Goal: Navigation & Orientation: Find specific page/section

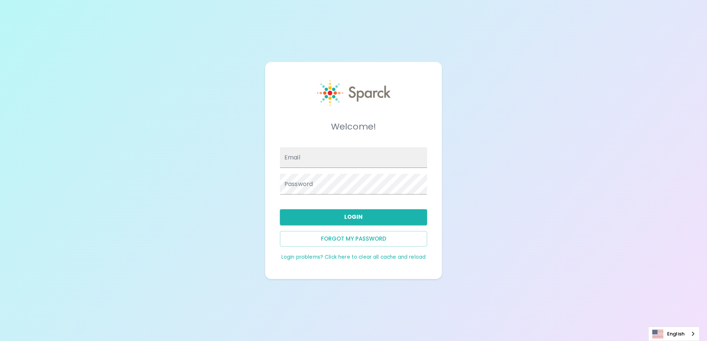
type input "[EMAIL_ADDRESS][DOMAIN_NAME]"
click at [381, 214] on button "Login" at bounding box center [353, 218] width 147 height 16
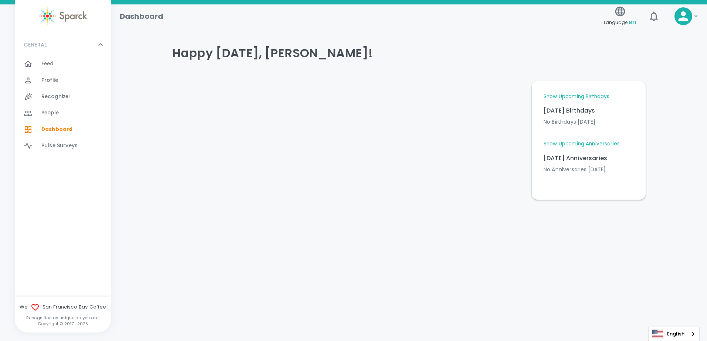
click at [55, 67] on div "Feed 0" at bounding box center [75, 64] width 69 height 10
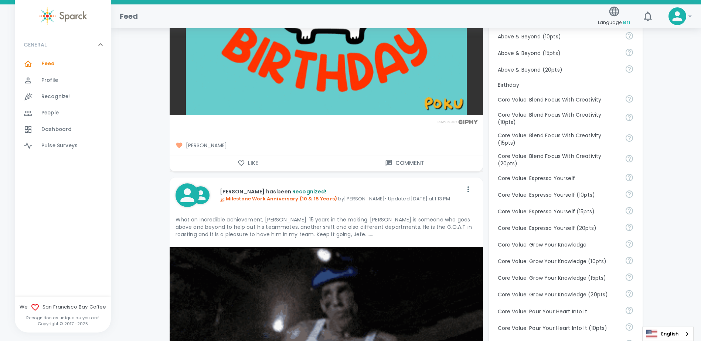
scroll to position [406, 0]
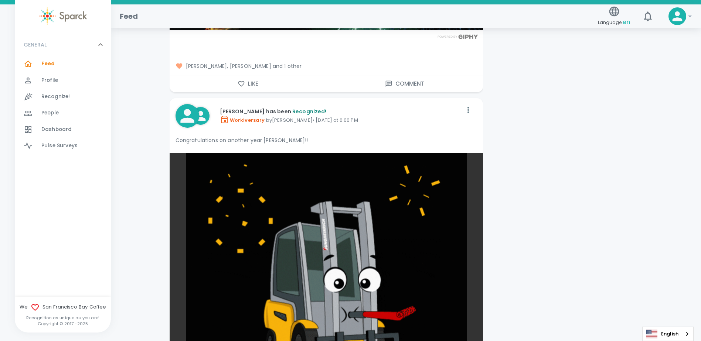
scroll to position [1109, 0]
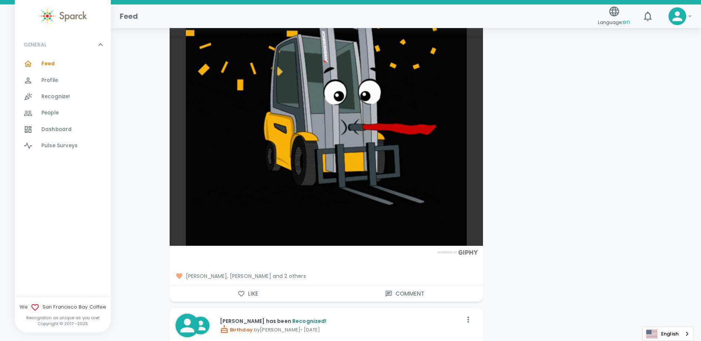
scroll to position [1219, 0]
